Goal: Navigation & Orientation: Find specific page/section

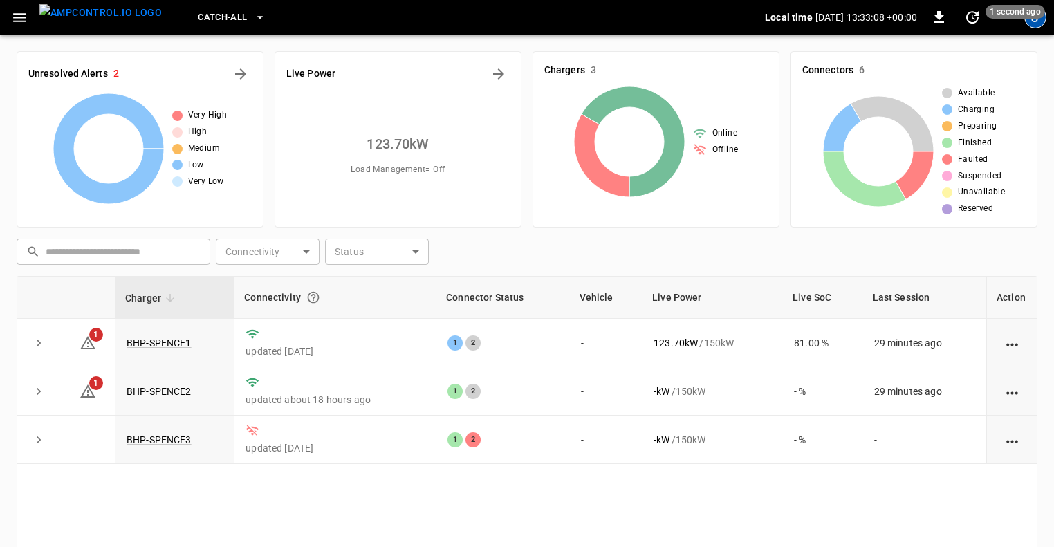
click at [1032, 20] on div "J" at bounding box center [1035, 17] width 22 height 22
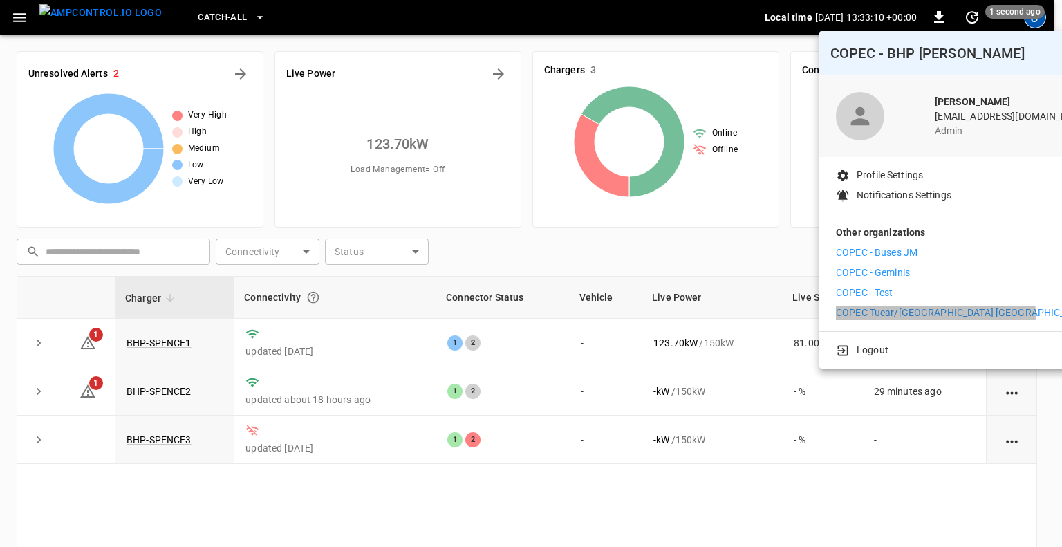
click at [909, 315] on p "COPEC Tucar/[GEOGRAPHIC_DATA] [GEOGRAPHIC_DATA]" at bounding box center [963, 313] width 254 height 15
